Goal: Find specific page/section: Find specific page/section

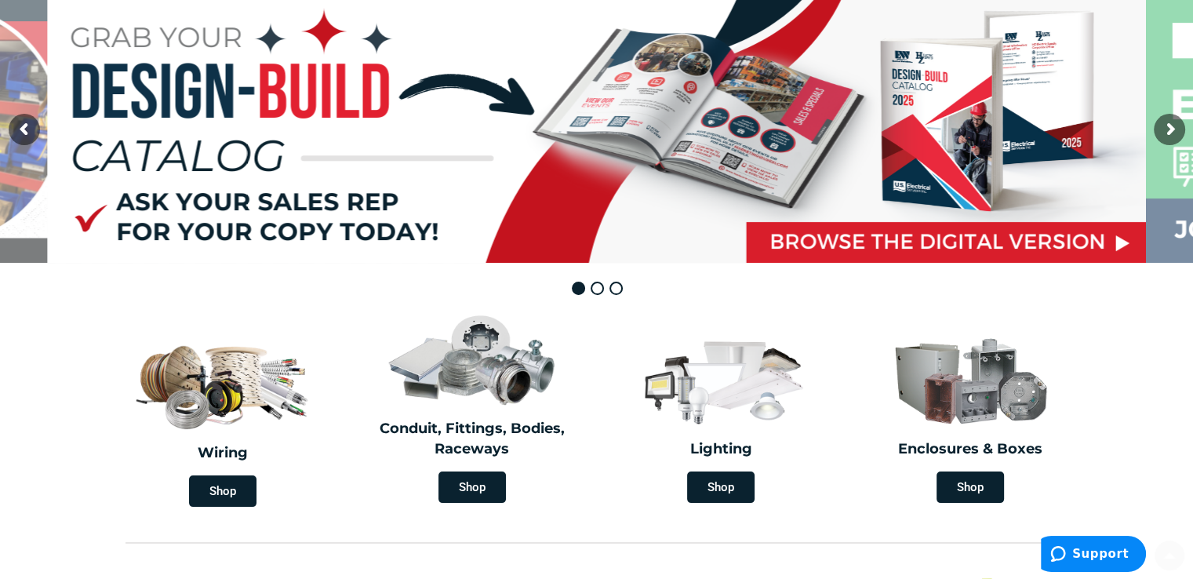
scroll to position [220, 0]
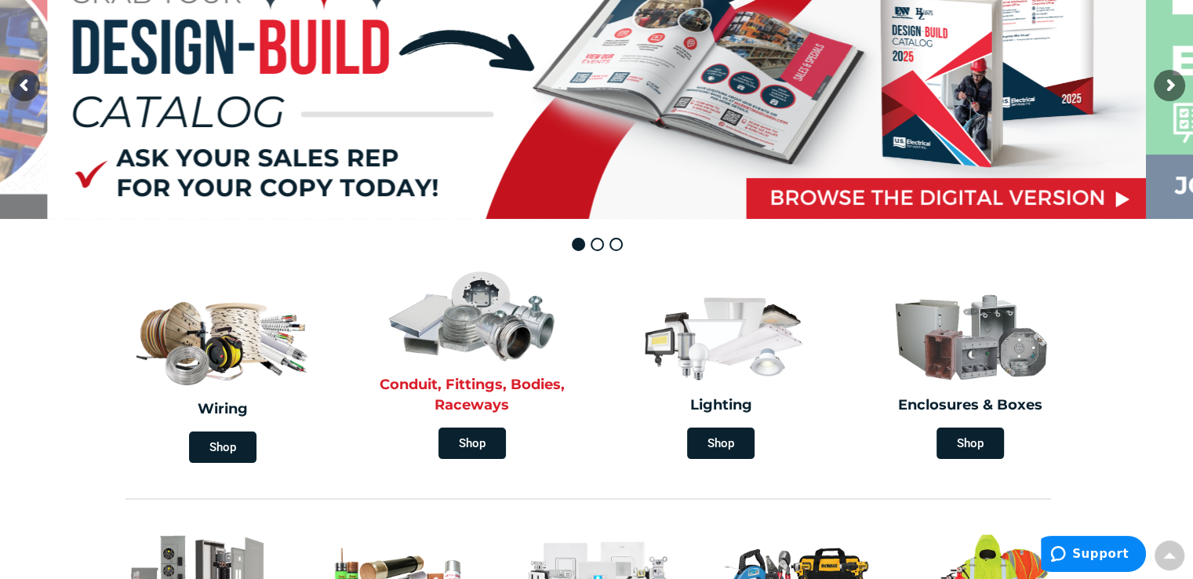
click at [493, 385] on h2 "Conduit, Fittings, Bodies, Raceways" at bounding box center [472, 395] width 226 height 40
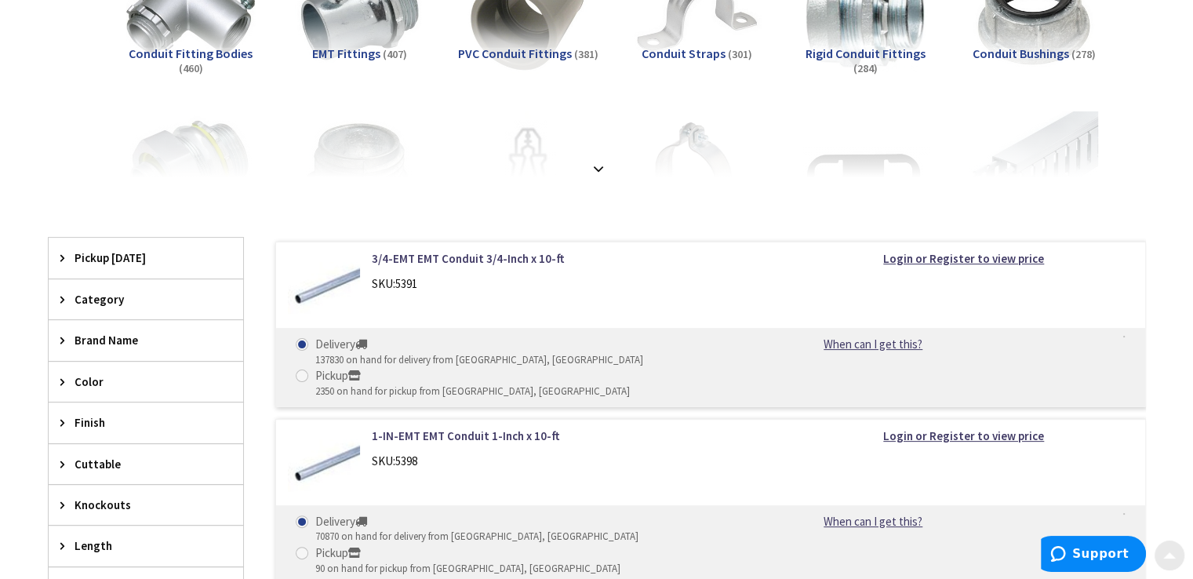
scroll to position [345, 0]
click at [94, 290] on span "Category" at bounding box center [139, 298] width 128 height 16
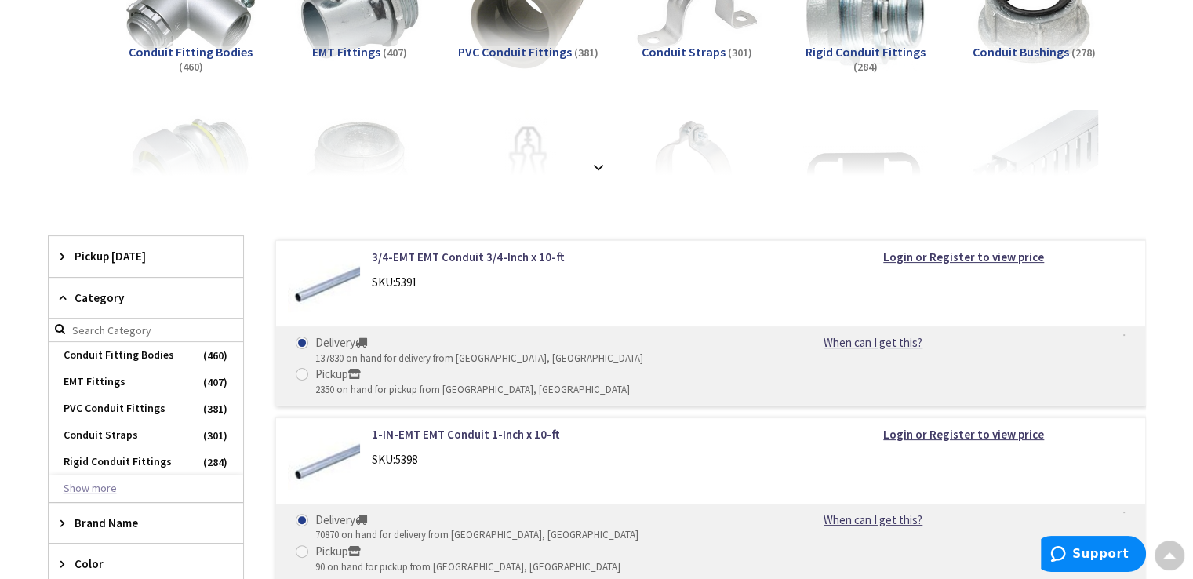
click at [92, 484] on button "Show more" at bounding box center [146, 488] width 195 height 27
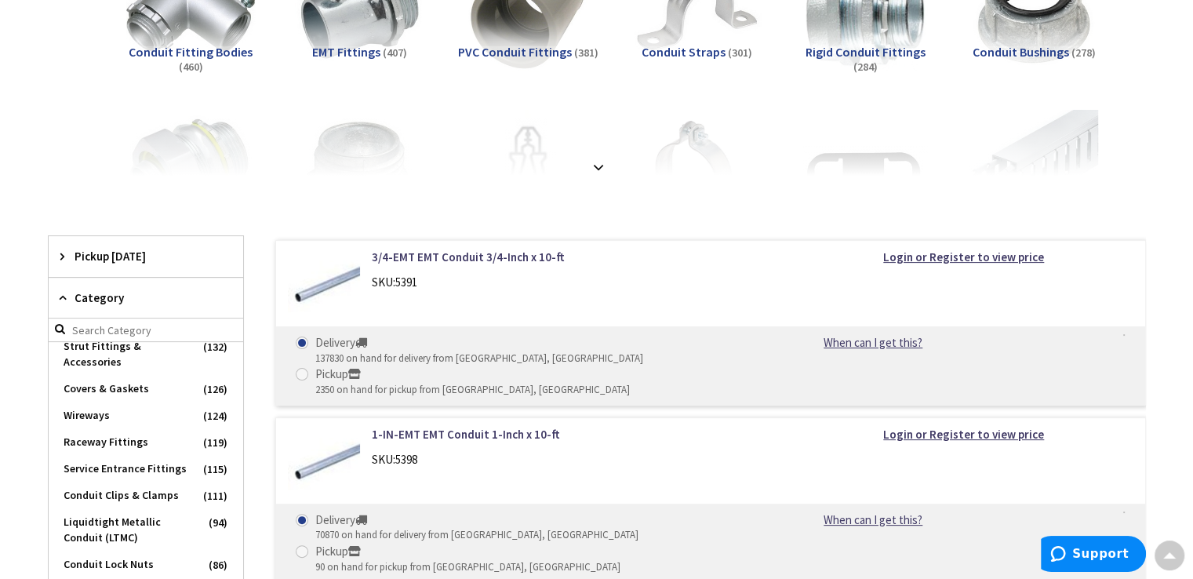
scroll to position [253, 0]
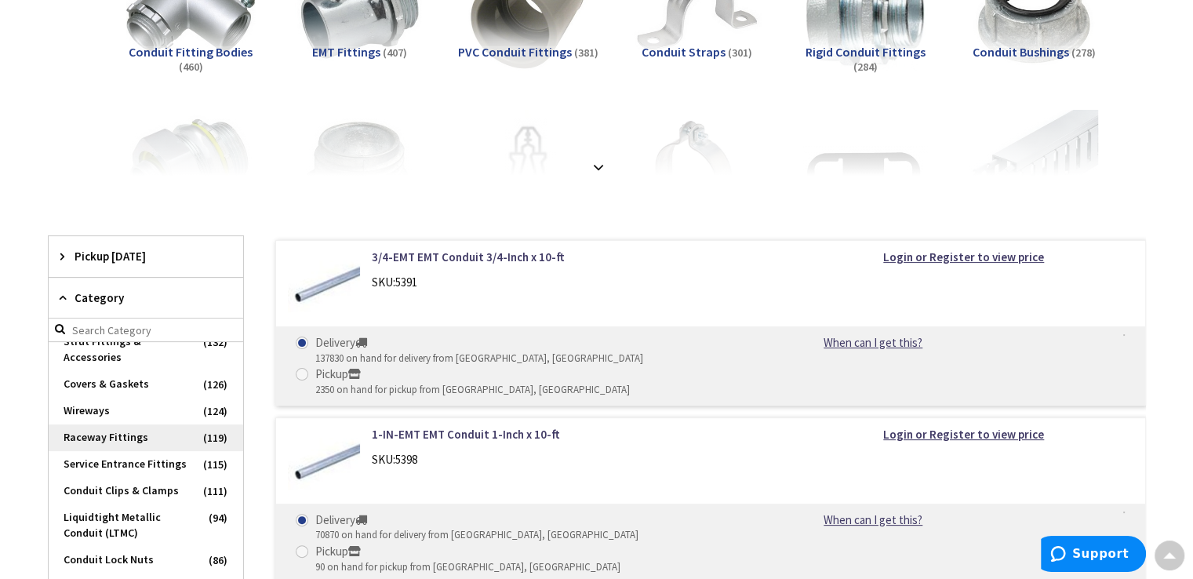
click at [126, 437] on span "Raceway Fittings" at bounding box center [146, 437] width 195 height 27
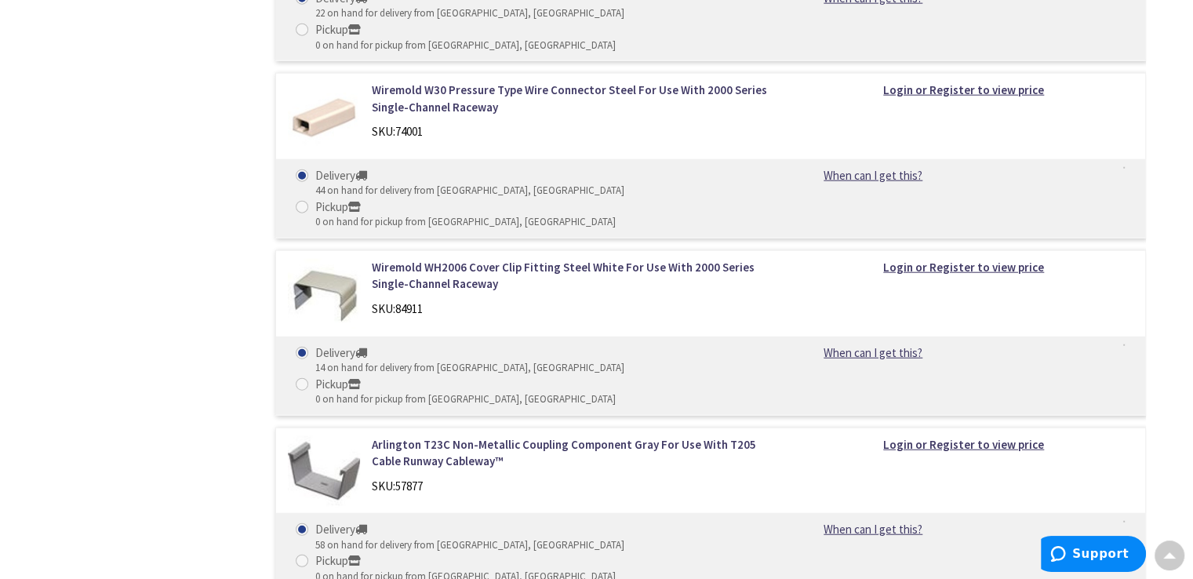
scroll to position [9782, 0]
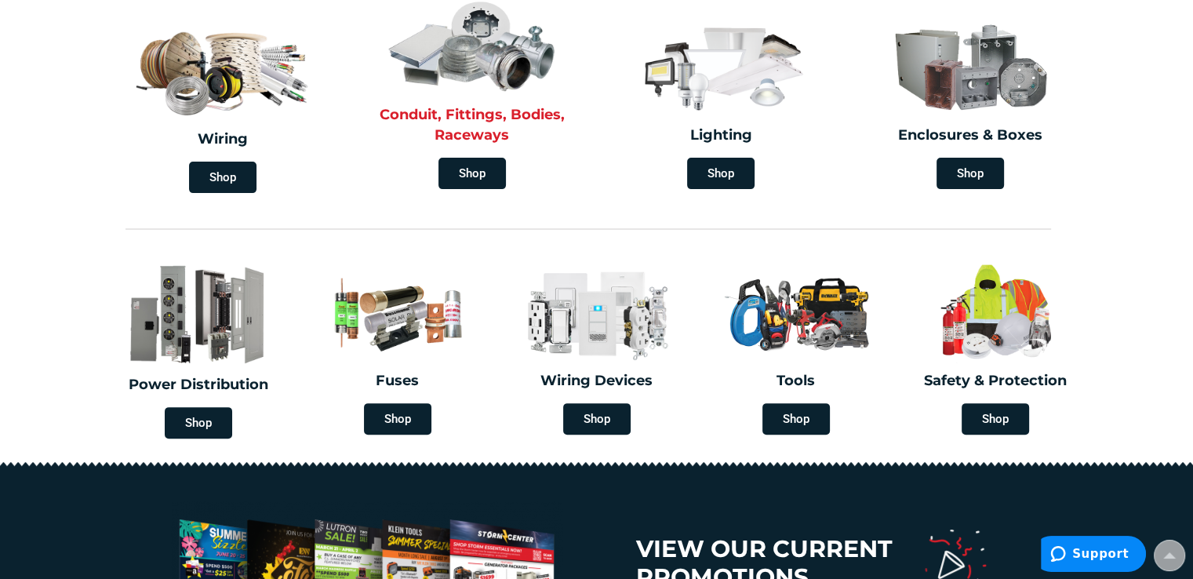
click at [480, 137] on h2 "Conduit, Fittings, Bodies, Raceways" at bounding box center [472, 125] width 226 height 40
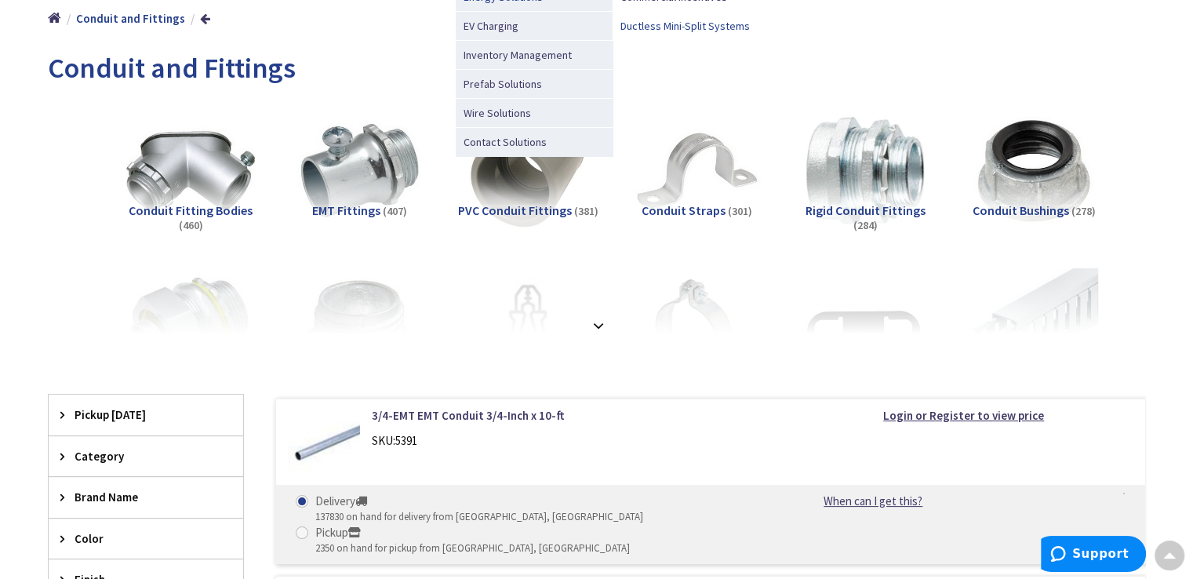
scroll to position [188, 0]
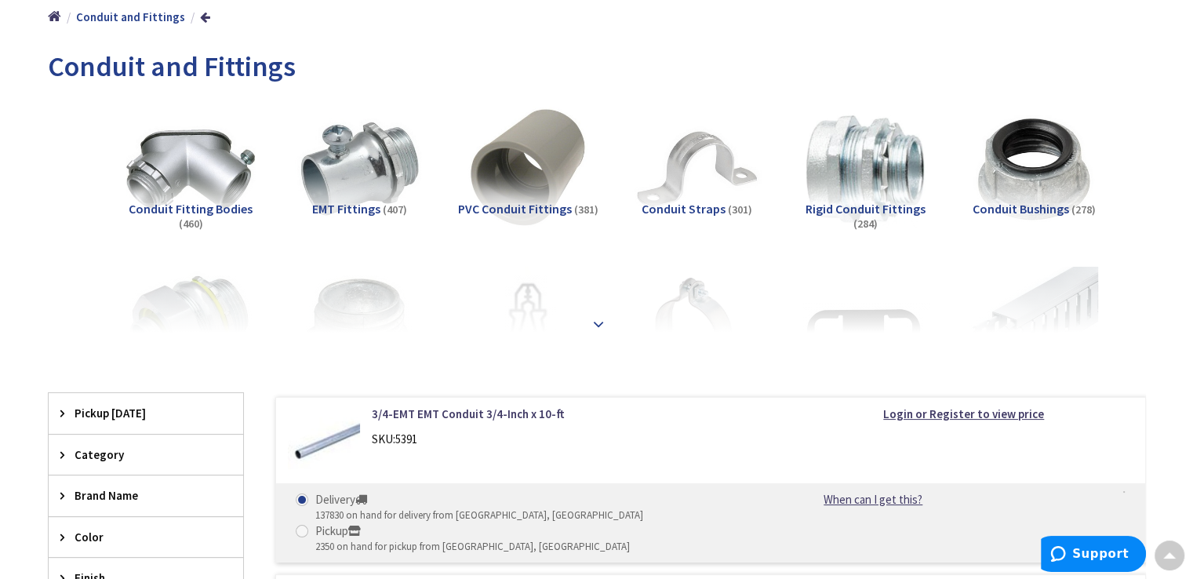
click at [599, 320] on strong at bounding box center [598, 323] width 19 height 17
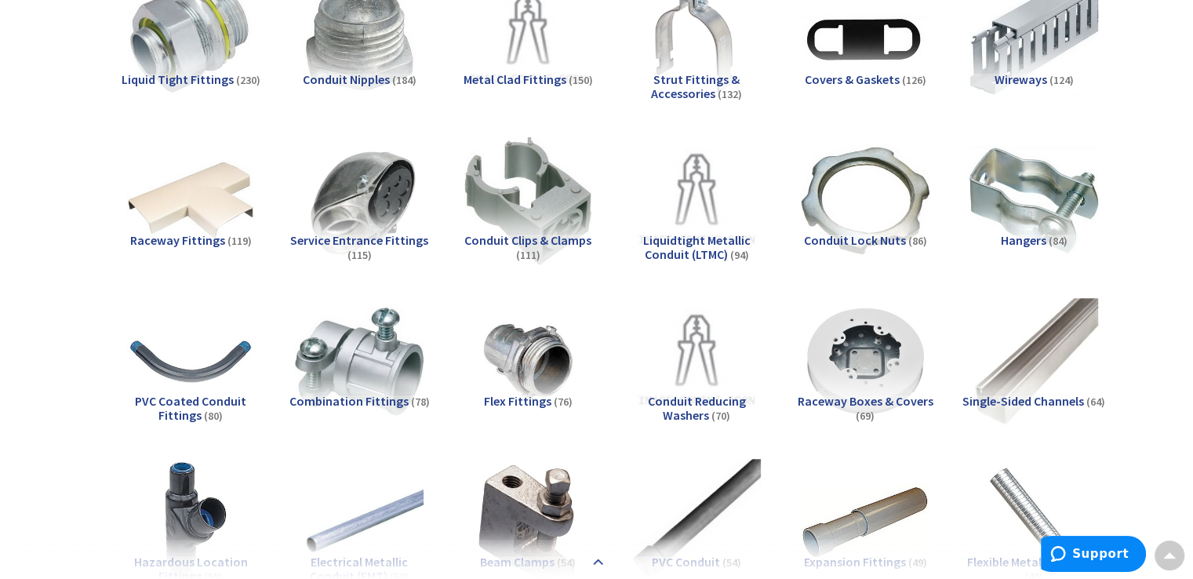
scroll to position [408, 0]
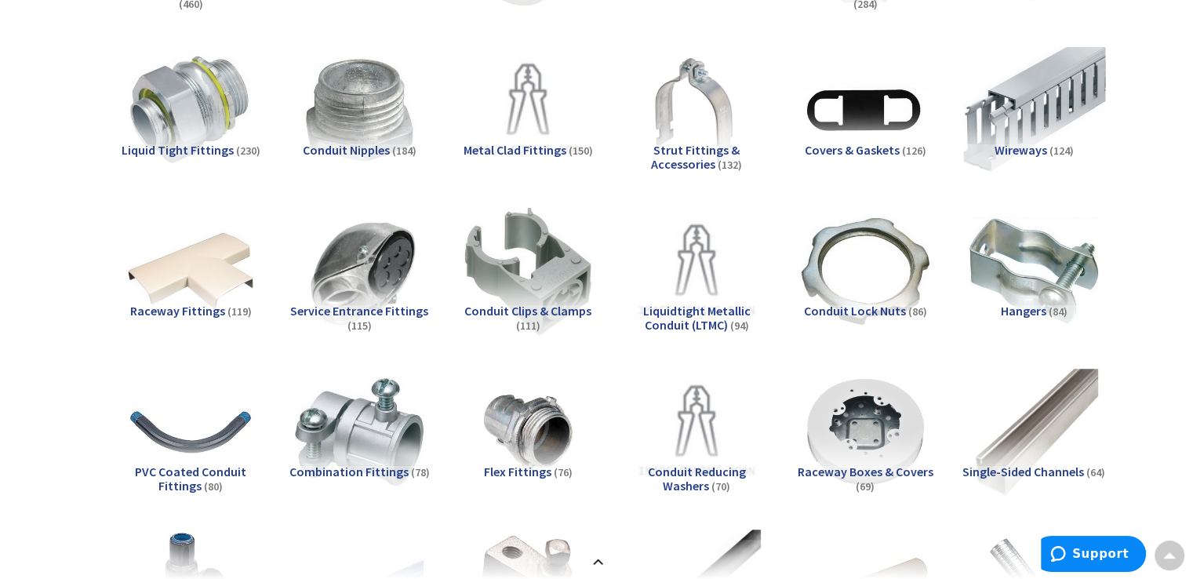
click at [1034, 130] on img at bounding box center [1034, 110] width 142 height 142
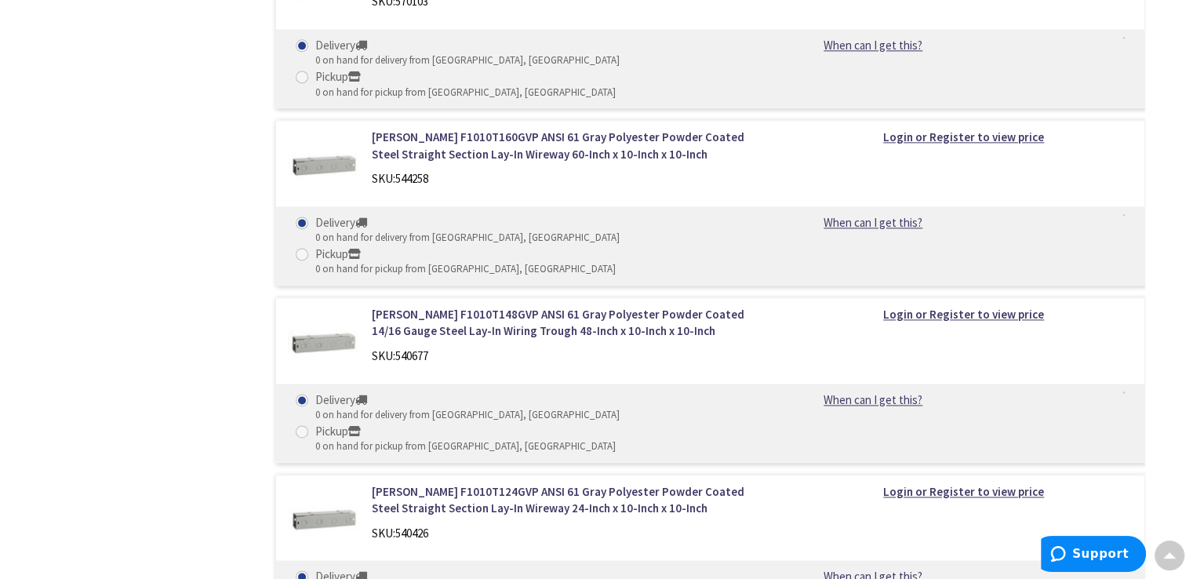
scroll to position [14196, 0]
